Goal: Transaction & Acquisition: Purchase product/service

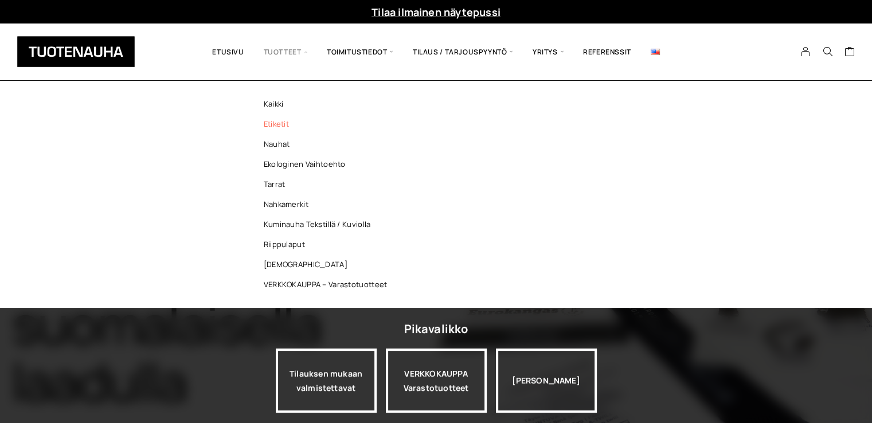
click at [282, 124] on link "Etiketit" at bounding box center [328, 124] width 166 height 20
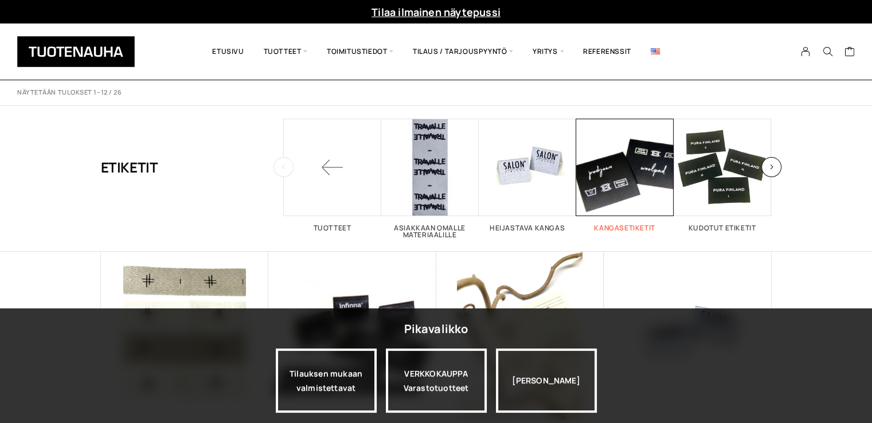
click at [595, 184] on span "Visit product category Kangasetiketit" at bounding box center [624, 167] width 97 height 97
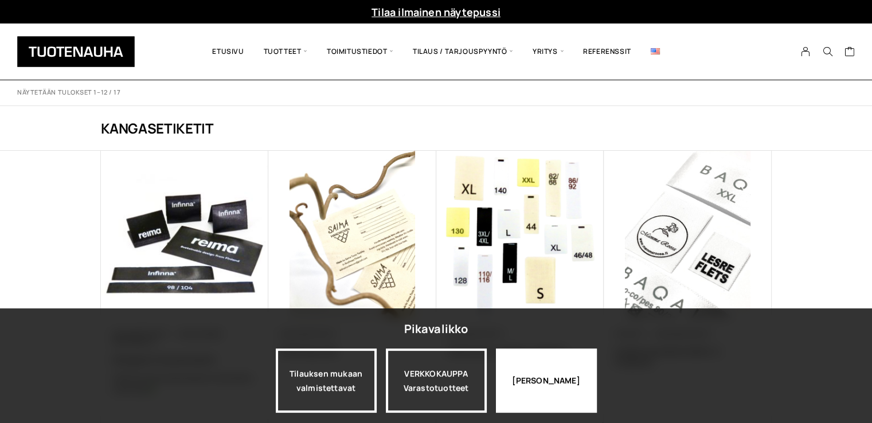
click at [554, 394] on div "[PERSON_NAME]" at bounding box center [546, 381] width 101 height 64
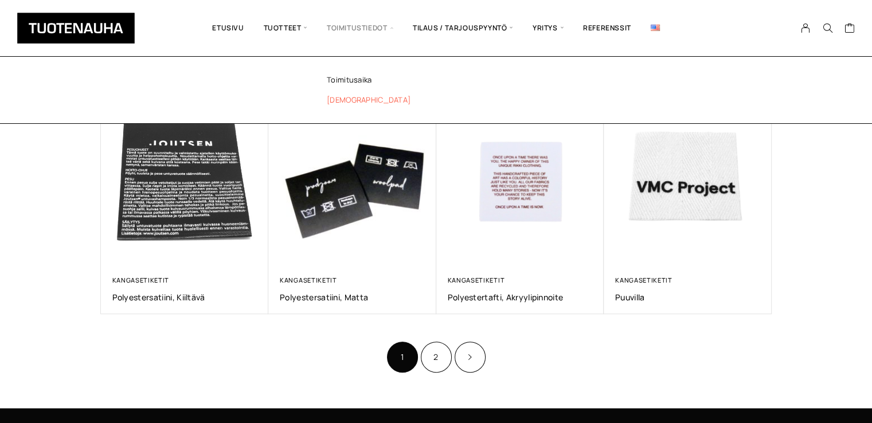
scroll to position [573, 0]
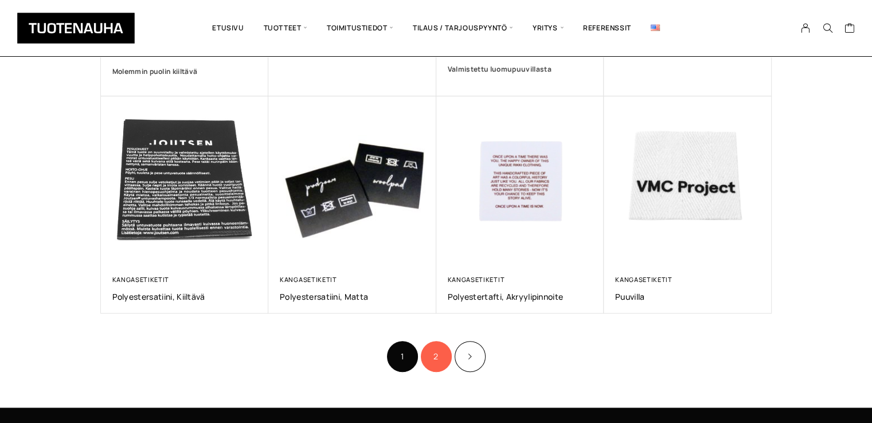
click at [436, 355] on link "2" at bounding box center [436, 356] width 31 height 31
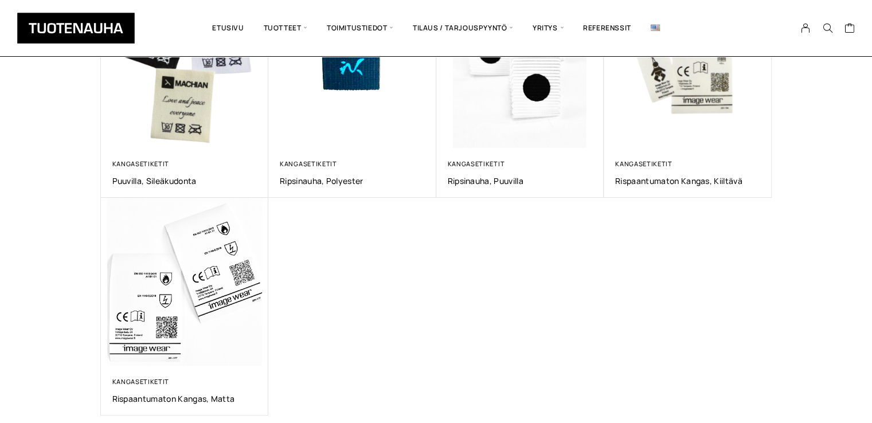
scroll to position [172, 0]
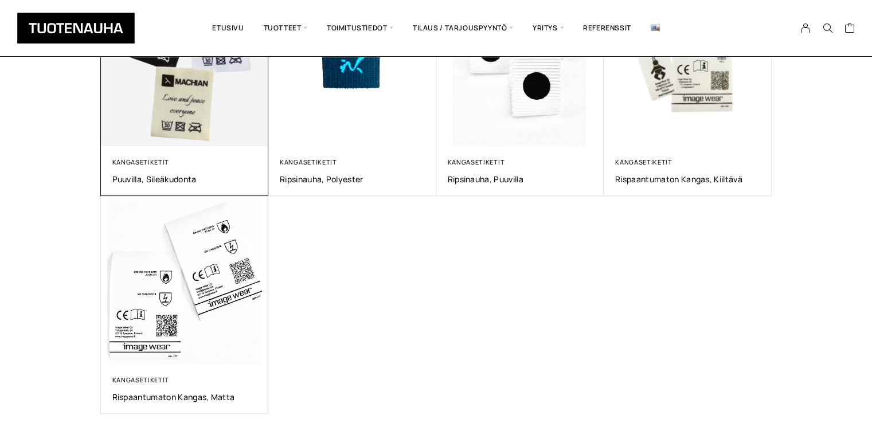
click at [197, 115] on img at bounding box center [185, 63] width 168 height 168
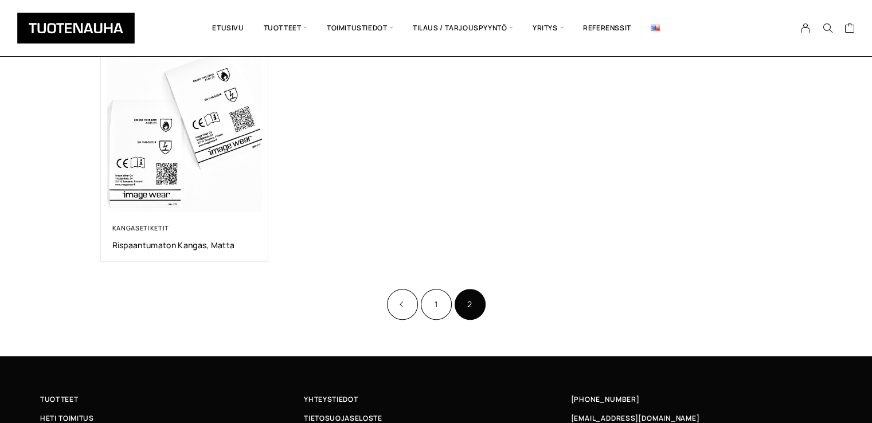
scroll to position [344, 0]
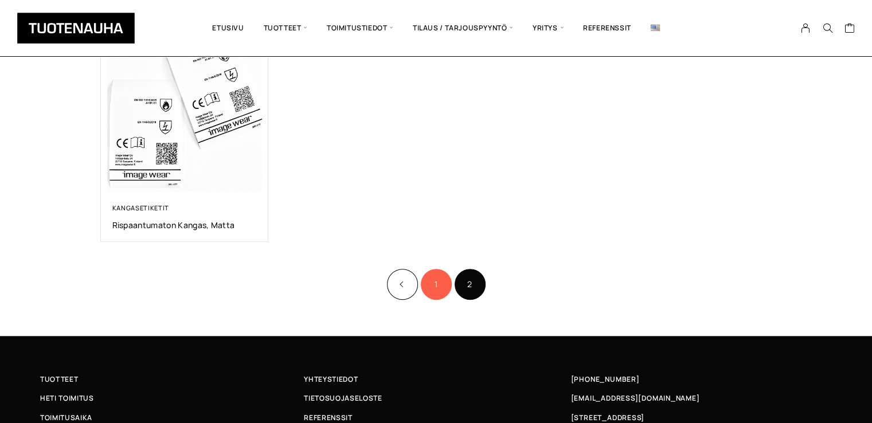
click at [432, 285] on link "1" at bounding box center [436, 284] width 31 height 31
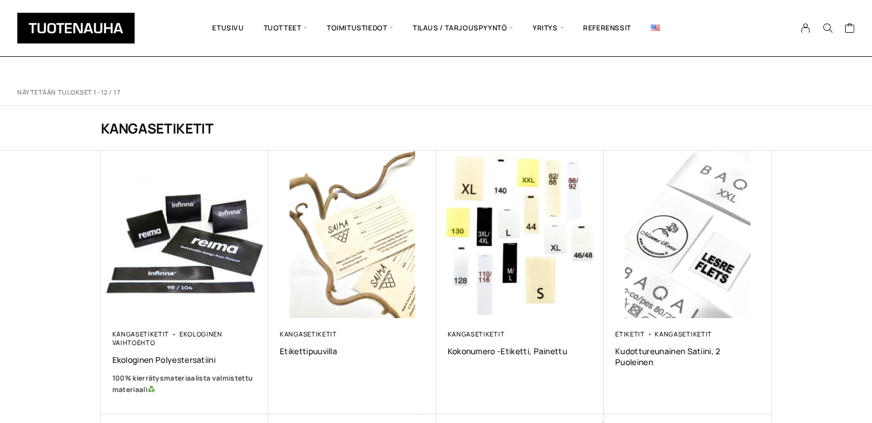
scroll to position [57, 0]
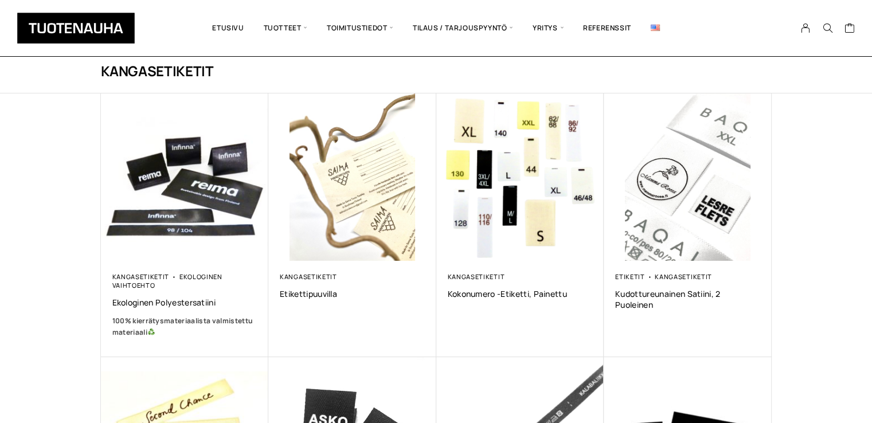
click at [355, 185] on img at bounding box center [352, 177] width 168 height 168
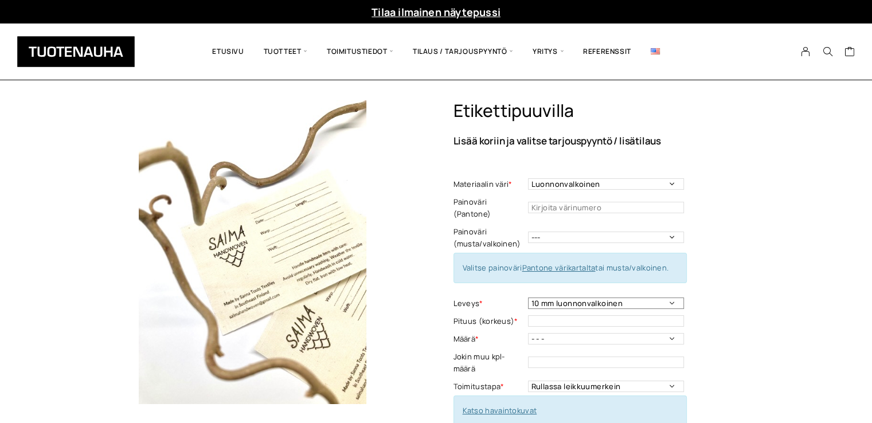
click at [633, 298] on select "10 mm luonnonvalkoinen 15 mm luonnonvalkoinen 20 mm luonnonvalkoinen 20 mm valk…" at bounding box center [606, 303] width 156 height 11
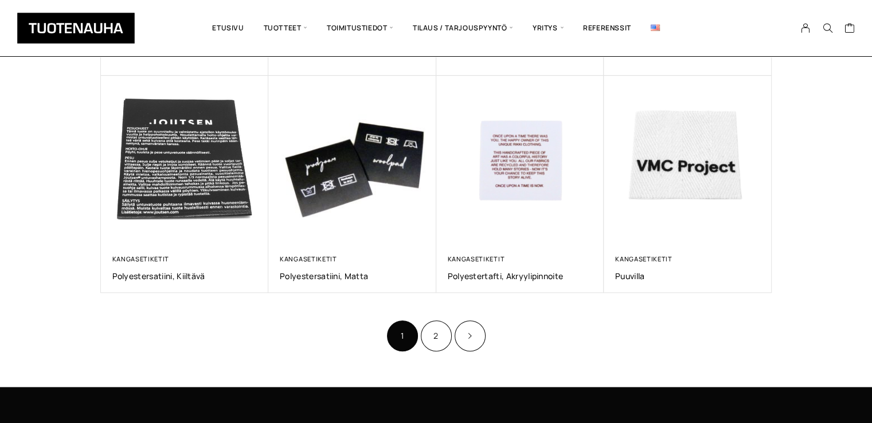
scroll to position [631, 0]
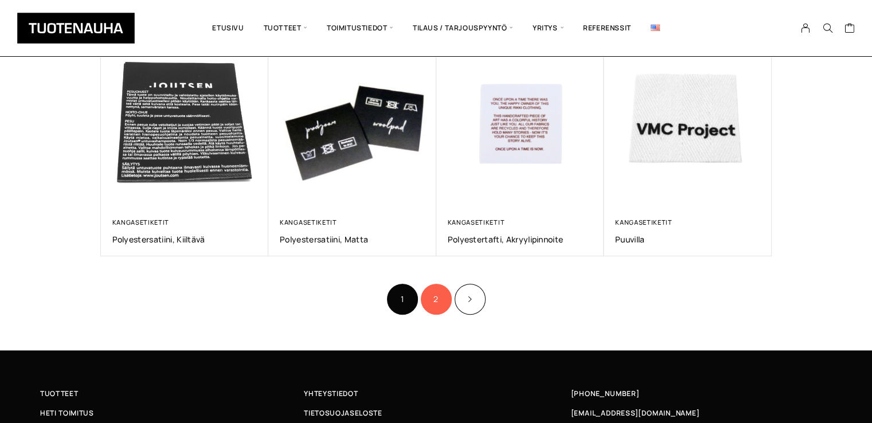
click at [434, 301] on link "2" at bounding box center [436, 299] width 31 height 31
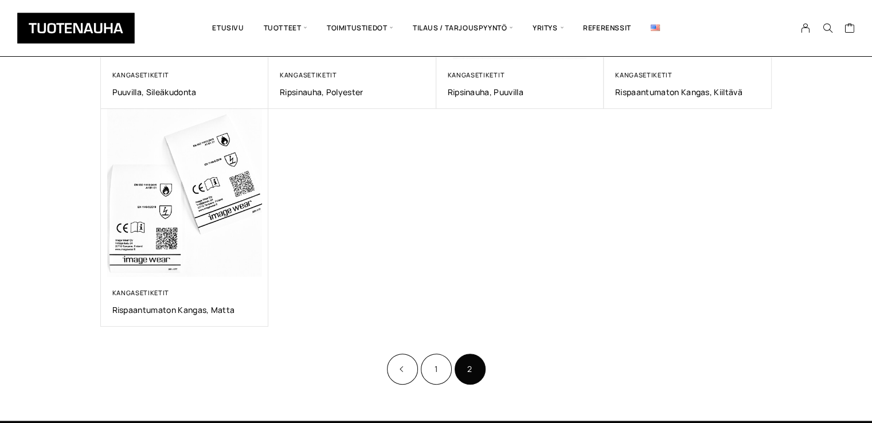
scroll to position [287, 0]
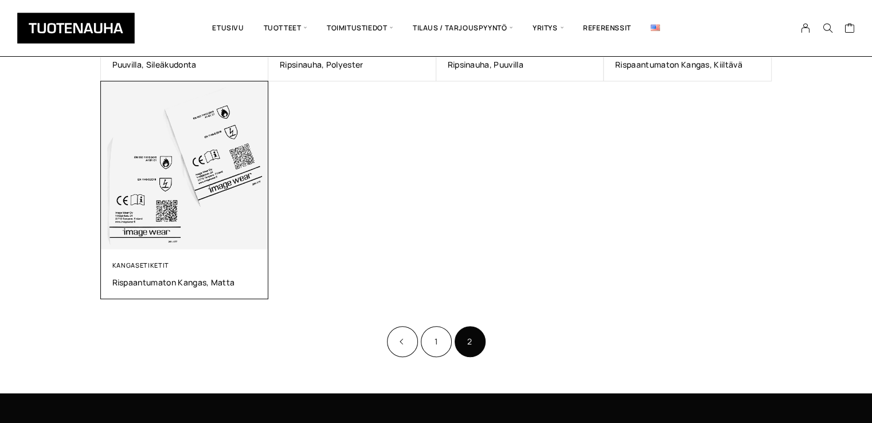
click at [208, 163] on img at bounding box center [185, 165] width 168 height 168
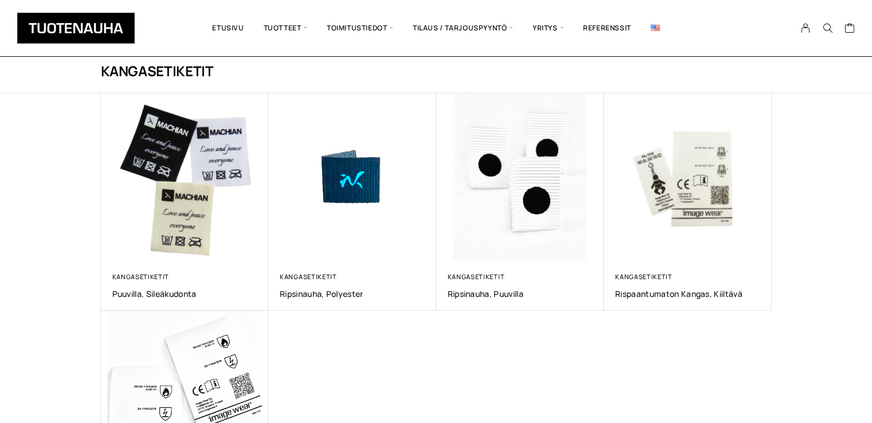
scroll to position [115, 0]
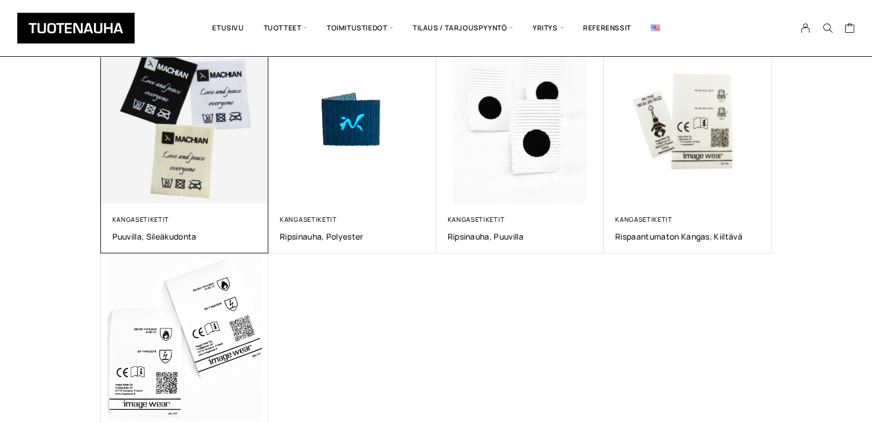
click at [165, 153] on img at bounding box center [185, 120] width 168 height 168
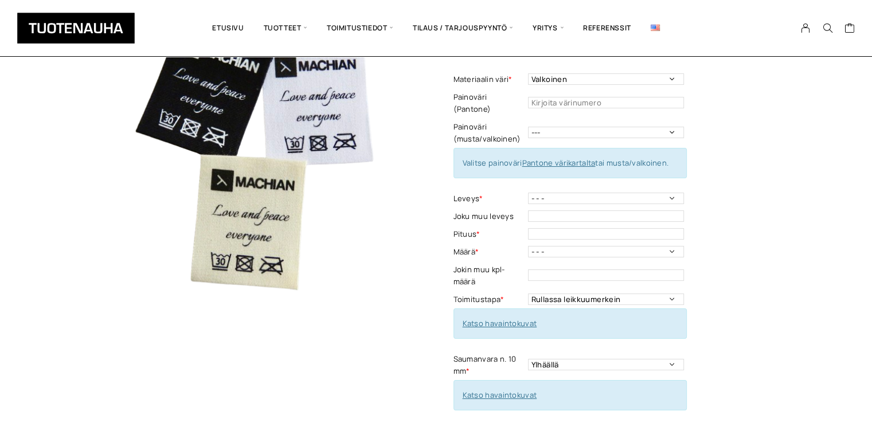
scroll to position [115, 0]
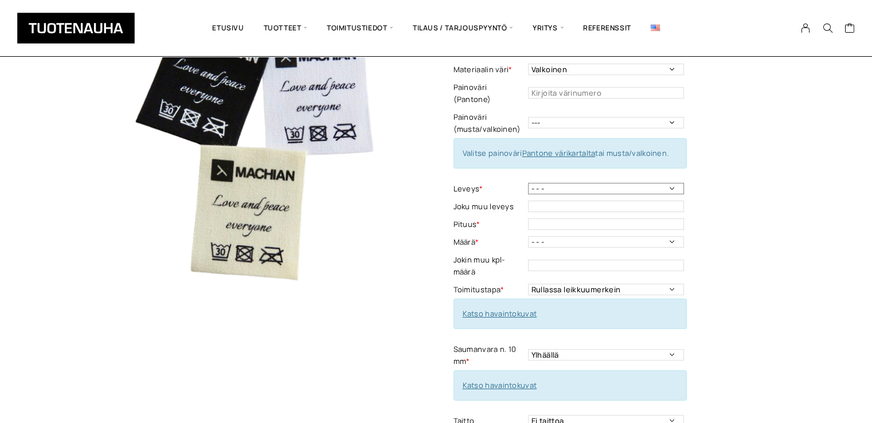
click at [589, 183] on select "- - - 10 mm 15 mm 20 mm 25 mm 30 mm 35 mm 40 mm 45 mm 50 mm" at bounding box center [606, 188] width 156 height 11
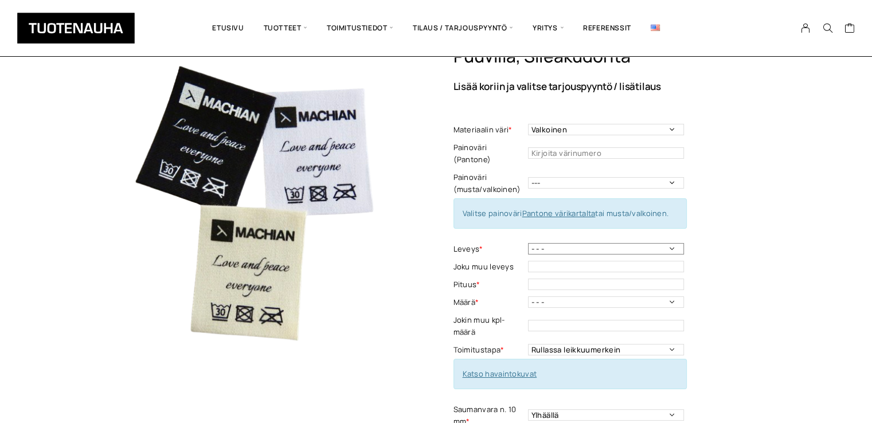
scroll to position [0, 0]
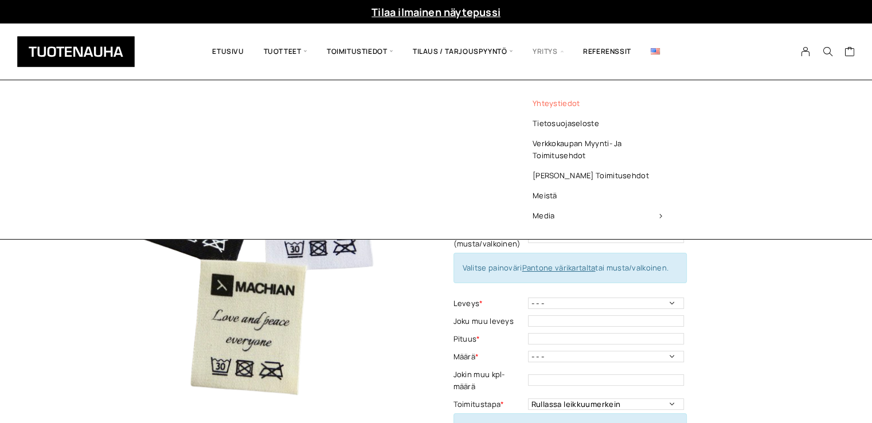
click at [546, 102] on link "Yhteystiedot" at bounding box center [597, 103] width 166 height 20
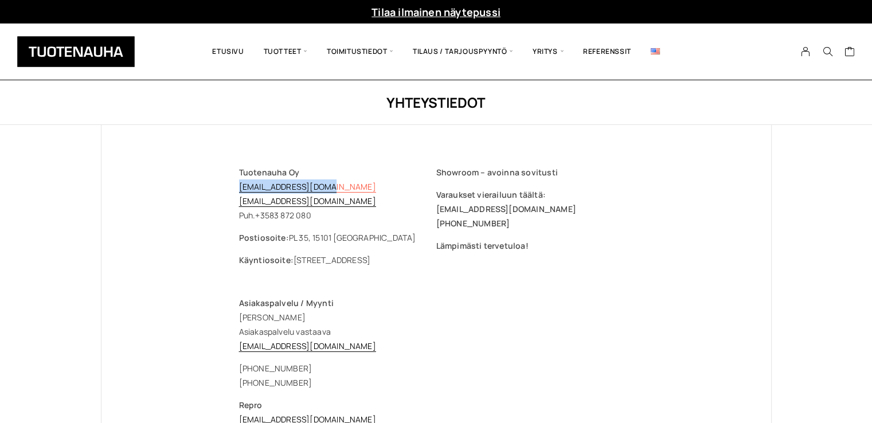
drag, startPoint x: 328, startPoint y: 186, endPoint x: 240, endPoint y: 184, distance: 88.3
click at [240, 184] on p "Tuotenauha Oy myynti@tuotenauha.fi info@tuotenauha.fi Puh. +358 3 872 080" at bounding box center [337, 193] width 197 height 57
copy link "myynti@tuotenauha.fi"
